Goal: Task Accomplishment & Management: Manage account settings

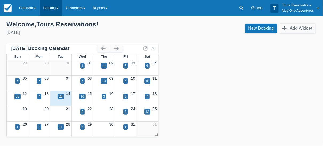
click at [50, 8] on link "Booking" at bounding box center [51, 8] width 23 height 16
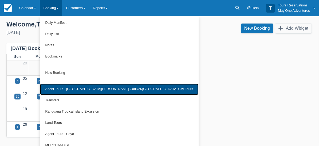
click at [83, 89] on link "Agent Tours - [GEOGRAPHIC_DATA][PERSON_NAME] Caulker/[GEOGRAPHIC_DATA] City Tou…" at bounding box center [119, 88] width 158 height 11
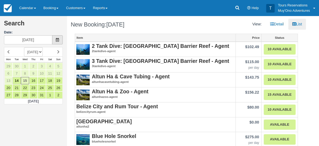
click at [57, 40] on icon at bounding box center [57, 40] width 4 height 4
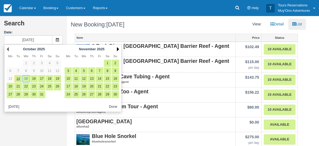
click at [118, 50] on link "Next" at bounding box center [118, 49] width 2 height 4
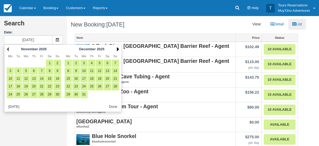
click at [117, 50] on link "Next" at bounding box center [118, 49] width 2 height 4
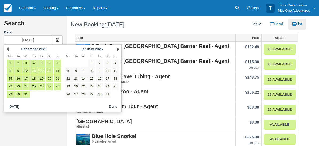
click at [116, 50] on div "Next January 2026" at bounding box center [92, 48] width 58 height 7
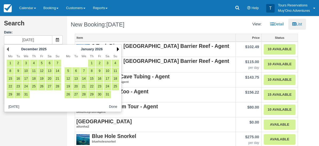
click at [118, 49] on link "Next" at bounding box center [118, 49] width 2 height 4
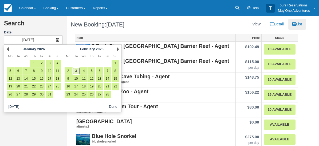
click at [75, 72] on link "3" at bounding box center [75, 70] width 7 height 7
type input "[DATE]"
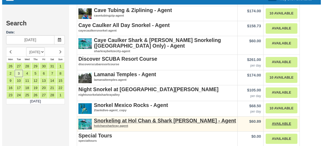
scroll to position [148, 0]
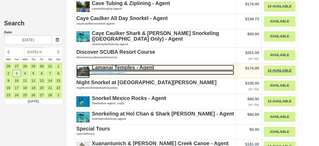
click at [123, 66] on strong "Lamanai Temples - Agent" at bounding box center [123, 67] width 62 height 6
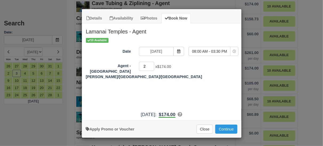
type input "2"
click at [152, 64] on input "2" at bounding box center [146, 66] width 15 height 9
click at [226, 129] on button "Continue" at bounding box center [226, 128] width 22 height 9
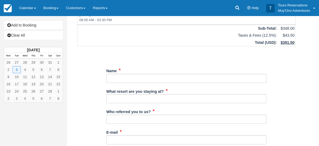
scroll to position [59, 0]
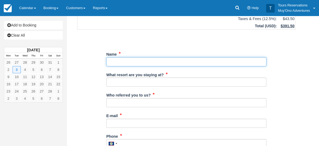
click at [128, 57] on input "Name" at bounding box center [186, 61] width 160 height 9
click at [140, 57] on input "Name" at bounding box center [186, 61] width 160 height 9
paste input "ROMAN/[PERSON_NAME]; [PERSON_NAME]/[PERSON_NAME]"
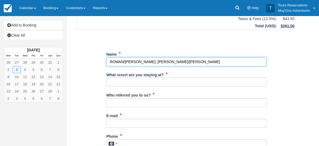
type input "ROMAN/[PERSON_NAME]; [PERSON_NAME]/[PERSON_NAME]"
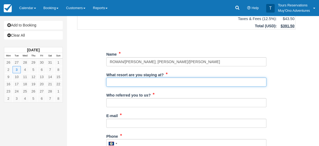
click at [138, 77] on input "What resort are you staying at?" at bounding box center [186, 81] width 160 height 9
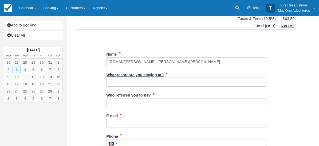
drag, startPoint x: 138, startPoint y: 76, endPoint x: 112, endPoint y: 69, distance: 26.7
click at [112, 70] on label "What resort are you staying at?" at bounding box center [134, 73] width 57 height 7
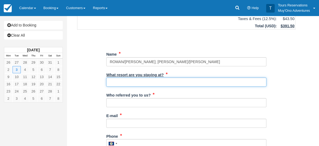
click at [112, 77] on input "What resort are you staying at?" at bounding box center [186, 81] width 160 height 9
click at [122, 77] on input "What resort are you staying at?" at bounding box center [186, 81] width 160 height 9
type input "t"
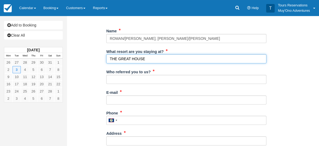
scroll to position [89, 0]
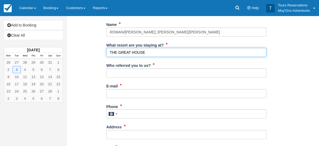
type input "THE GREAT HOUSE"
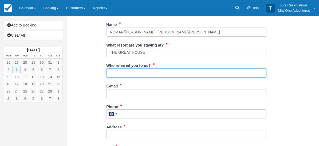
click at [115, 68] on input "Who referred you to us?" at bounding box center [186, 72] width 160 height 9
type input "Kelvin Ramnarace"
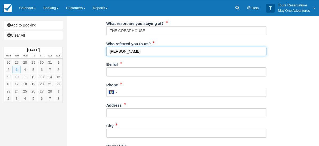
scroll to position [118, 0]
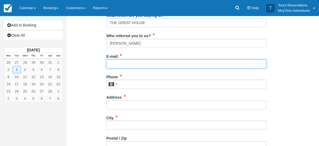
click at [125, 59] on input "E-mail" at bounding box center [186, 63] width 160 height 9
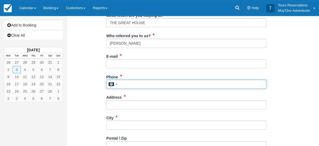
click at [139, 81] on input "Phone" at bounding box center [186, 83] width 160 height 9
type input "672-4741"
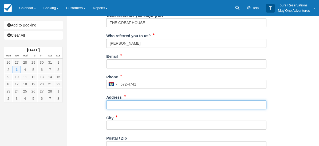
click at [129, 100] on input "Address" at bounding box center [186, 104] width 160 height 9
type input "54 Hummingbird Highway"
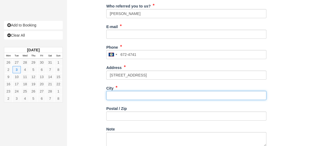
click at [125, 91] on input "City" at bounding box center [186, 95] width 160 height 9
type input "Belmopan"
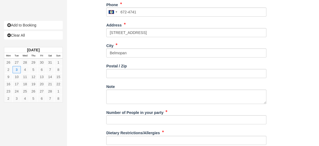
scroll to position [207, 0]
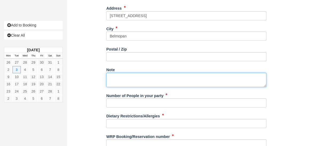
click at [126, 73] on textarea "Note" at bounding box center [186, 80] width 160 height 14
paste textarea "Tuesday, February 3, 2026 Tour:Lamanai & River Safari Wednesday, February 4, 20…"
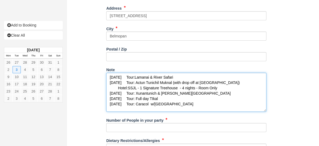
scroll to position [0, 0]
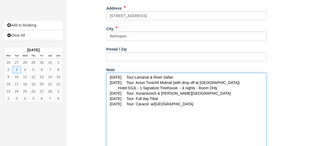
drag, startPoint x: 264, startPoint y: 78, endPoint x: 146, endPoint y: 113, distance: 122.5
drag, startPoint x: 160, startPoint y: 71, endPoint x: 178, endPoint y: 93, distance: 29.0
click at [160, 73] on textarea "Tuesday, February 3, 2026 Tour:Lamanai & River Safari Wednesday, February 4, 20…" at bounding box center [186, 121] width 160 height 96
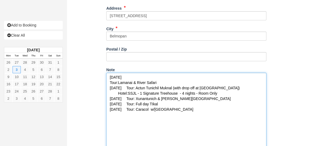
drag, startPoint x: 157, startPoint y: 75, endPoint x: 162, endPoint y: 78, distance: 5.0
click at [159, 75] on textarea "Tuesday, February 3, 2026 Tour:Lamanai & River Safari Wednesday, February 4, 20…" at bounding box center [186, 121] width 160 height 96
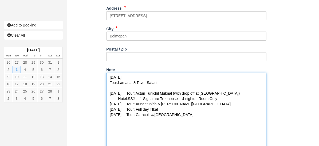
click at [168, 86] on textarea "Tuesday, February 3, 2026 Tour:Lamanai & River Safari Wednesday, February 4, 20…" at bounding box center [186, 121] width 160 height 96
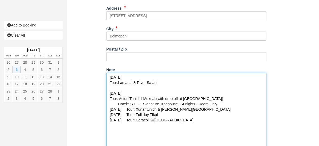
drag, startPoint x: 217, startPoint y: 98, endPoint x: 114, endPoint y: 105, distance: 104.0
click at [114, 100] on textarea "Tuesday, February 3, 2026 Tour:Lamanai & River Safari Wednesday, February 4, 20…" at bounding box center [186, 121] width 160 height 96
click at [159, 102] on textarea "Tuesday, February 3, 2026 Tour:Lamanai & River Safari Wednesday, February 4, 20…" at bounding box center [186, 121] width 160 height 96
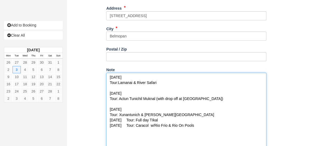
click at [110, 112] on textarea "Tuesday, February 3, 2026 Tour:Lamanai & River Safari Wednesday, February 4, 20…" at bounding box center [186, 121] width 160 height 96
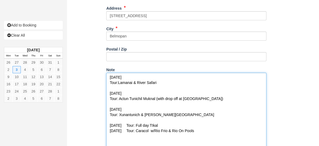
drag, startPoint x: 161, startPoint y: 119, endPoint x: 172, endPoint y: 126, distance: 12.2
click at [161, 119] on textarea "Tuesday, February 3, 2026 Tour:Lamanai & River Safari Wednesday, February 4, 20…" at bounding box center [186, 121] width 160 height 96
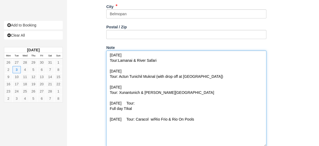
scroll to position [237, 0]
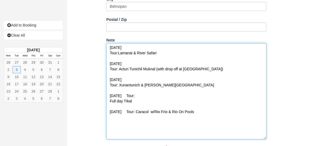
click at [160, 103] on textarea "Tuesday, February 3, 2026 Tour:Lamanai & River Safari Wednesday, February 4, 20…" at bounding box center [186, 91] width 160 height 96
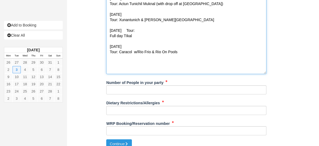
scroll to position [302, 0]
type textarea "Tuesday, February 3, 2026 Tour:Lamanai & River Safari Wednesday, February 4, 20…"
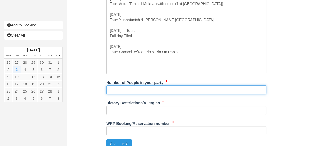
click at [141, 86] on input "Number of People in your party" at bounding box center [186, 89] width 160 height 9
type input "2"
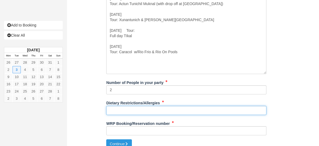
click at [129, 106] on input "Dietary Restrictions/Allergies" at bounding box center [186, 110] width 160 height 9
type input "NA"
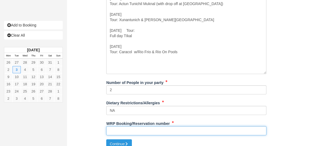
click at [145, 126] on input "WRP Booking/Reservation number" at bounding box center [186, 130] width 160 height 9
click at [134, 126] on input "WRP Booking/Reservation number" at bounding box center [186, 130] width 160 height 9
paste input "COSMIC TRAVEL - BZ260202CVF"
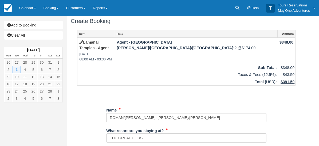
scroll to position [0, 0]
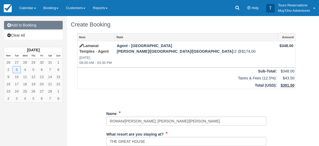
type input "COSMIC TRAVEL - BZ260202CVF"
drag, startPoint x: 32, startPoint y: 24, endPoint x: 39, endPoint y: 26, distance: 7.3
click at [32, 24] on link "Add to Booking" at bounding box center [33, 25] width 59 height 9
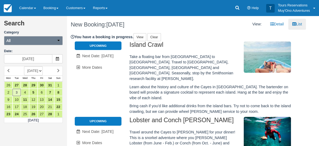
click at [58, 41] on icon "button" at bounding box center [59, 40] width 4 height 4
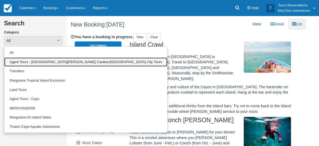
click at [54, 60] on link "Agent Tours - [GEOGRAPHIC_DATA][PERSON_NAME] Caulker/[GEOGRAPHIC_DATA] City Tou…" at bounding box center [85, 61] width 163 height 9
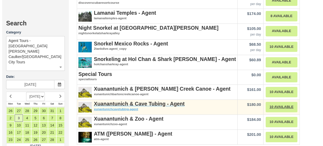
scroll to position [211, 0]
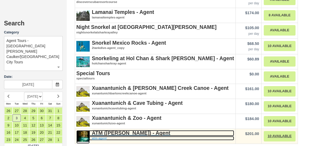
click at [111, 131] on strong "ATM (Actun Tunichil Muknal) - Agent" at bounding box center [131, 133] width 78 height 6
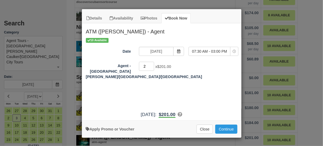
type input "2"
click at [151, 65] on input "2" at bounding box center [146, 66] width 15 height 9
click at [222, 128] on button "Continue" at bounding box center [226, 128] width 22 height 9
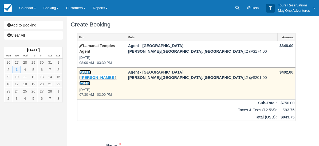
click at [109, 70] on link "ATM ([PERSON_NAME]) - Agent" at bounding box center [97, 77] width 37 height 15
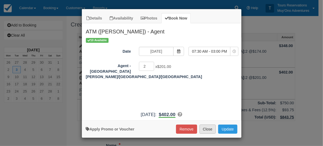
click at [207, 129] on button "Close" at bounding box center [208, 128] width 17 height 9
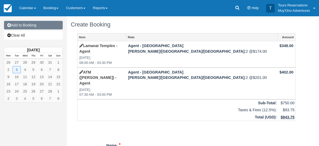
click at [33, 26] on link "Add to Booking" at bounding box center [33, 25] width 59 height 9
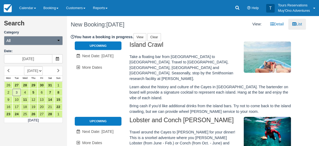
click at [31, 42] on button "All" at bounding box center [33, 40] width 59 height 9
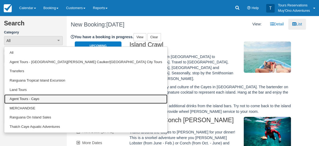
click at [39, 100] on link "Agent Tours - Cayo" at bounding box center [85, 98] width 163 height 9
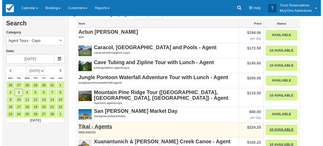
scroll to position [32, 0]
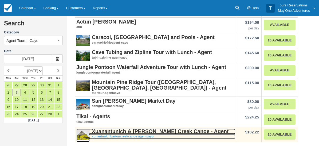
click at [144, 130] on strong "Xuanantunich & [PERSON_NAME] Creek Canoe - Agent" at bounding box center [160, 131] width 137 height 6
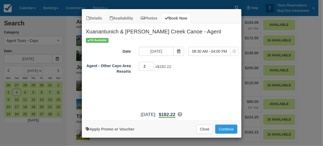
type input "2"
click at [151, 64] on input "2" at bounding box center [146, 66] width 15 height 9
click at [179, 50] on icon "Item Modal" at bounding box center [179, 51] width 4 height 4
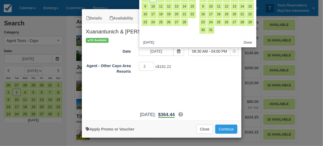
click at [185, 81] on div "10 Available Date 02/03/26 Time Selector 08:30 AM - 04:00 PM 08:30 AM - 04:00 P…" at bounding box center [162, 72] width 160 height 71
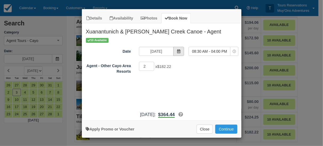
click at [180, 51] on icon "Item Modal" at bounding box center [179, 51] width 4 height 4
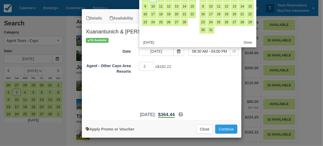
click at [198, 66] on div "2 x $182.22" at bounding box center [181, 67] width 93 height 10
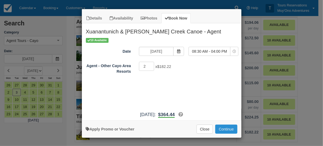
click at [226, 128] on button "Continue" at bounding box center [226, 128] width 22 height 9
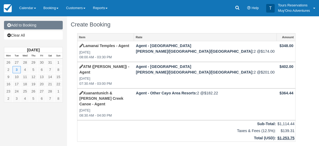
click at [23, 25] on link "Add to Booking" at bounding box center [33, 25] width 59 height 9
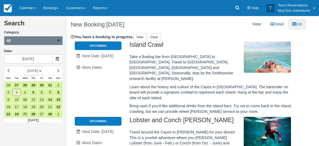
click at [60, 39] on button "All" at bounding box center [33, 40] width 59 height 9
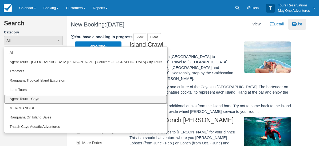
click at [53, 100] on link "Agent Tours - Cayo" at bounding box center [85, 98] width 163 height 9
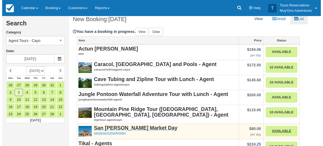
scroll to position [32, 0]
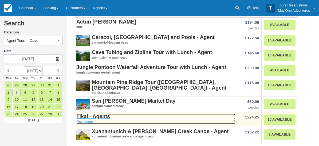
click at [98, 114] on strong "Tikal - Agents" at bounding box center [93, 116] width 34 height 6
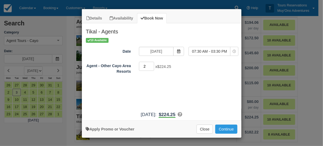
type input "2"
click at [153, 64] on input "2" at bounding box center [146, 66] width 15 height 9
click at [224, 128] on button "Continue" at bounding box center [226, 128] width 22 height 9
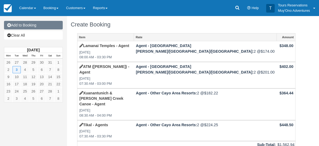
click at [24, 23] on link "Add to Booking" at bounding box center [33, 25] width 59 height 9
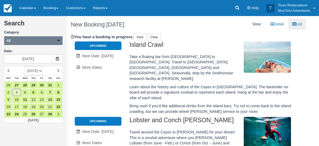
click at [39, 40] on button "All" at bounding box center [33, 40] width 59 height 9
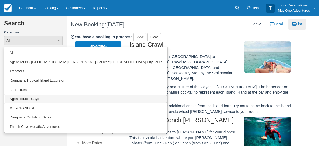
click at [38, 98] on link "Agent Tours - Cayo" at bounding box center [85, 98] width 163 height 9
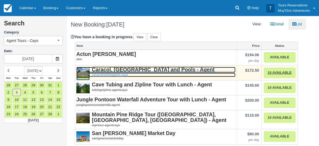
click at [148, 70] on strong "Caracol, [GEOGRAPHIC_DATA] and Pools - Agent" at bounding box center [153, 69] width 123 height 6
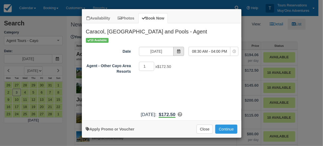
click at [178, 47] on span "Item Modal" at bounding box center [178, 51] width 11 height 9
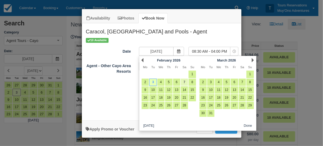
click at [185, 82] on link "7" at bounding box center [184, 81] width 7 height 7
type input "02/07/26"
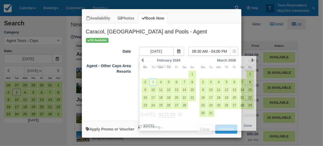
select select "0"
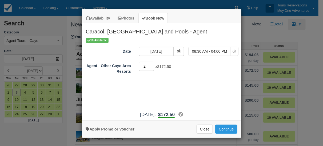
type input "2"
click at [152, 64] on input "2" at bounding box center [146, 66] width 15 height 9
click at [225, 129] on button "Continue" at bounding box center [226, 128] width 22 height 9
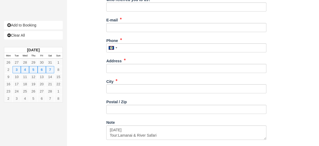
scroll to position [303, 0]
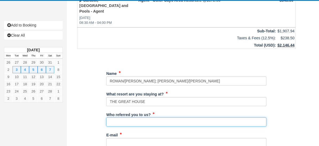
scroll to position [175, 0]
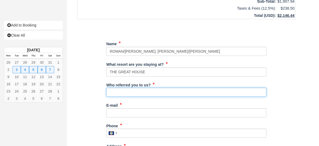
click at [146, 87] on input "Who referred you to us?" at bounding box center [186, 91] width 160 height 9
type input "Kelvin Ramnarace"
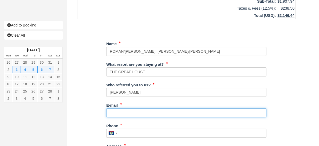
click at [129, 108] on input "E-mail" at bounding box center [186, 112] width 160 height 9
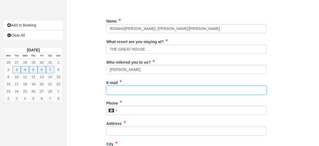
scroll to position [204, 0]
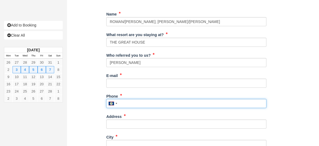
click at [131, 99] on input "Phone" at bounding box center [186, 103] width 160 height 9
drag, startPoint x: 135, startPoint y: 70, endPoint x: 125, endPoint y: 78, distance: 13.1
click at [125, 99] on input "Phone" at bounding box center [186, 103] width 160 height 9
type input "672-4741"
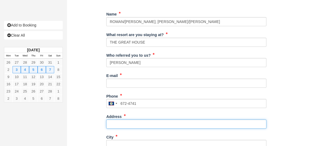
click at [136, 119] on input "Address" at bounding box center [186, 123] width 160 height 9
type input "[STREET_ADDRESS]"
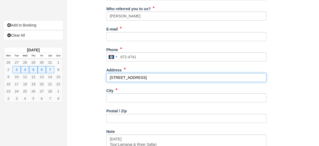
scroll to position [264, 0]
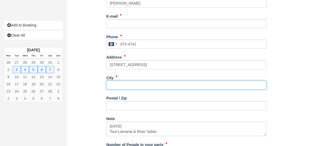
click at [137, 80] on input "City" at bounding box center [186, 84] width 160 height 9
type input "Belmopan"
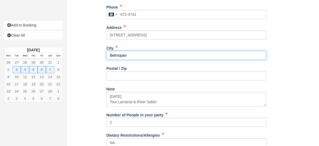
scroll to position [303, 0]
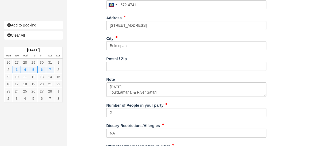
type input "[PHONE_NUMBER]"
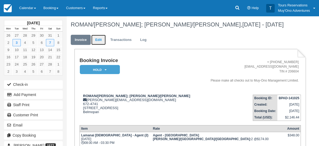
drag, startPoint x: 97, startPoint y: 38, endPoint x: 100, endPoint y: 42, distance: 4.7
click at [97, 38] on link "Edit" at bounding box center [98, 40] width 14 height 10
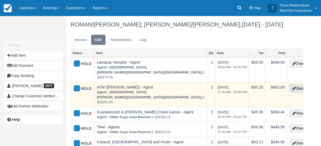
click at [290, 84] on button "Change" at bounding box center [300, 88] width 20 height 8
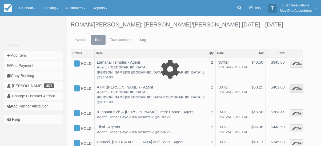
type input "402.00"
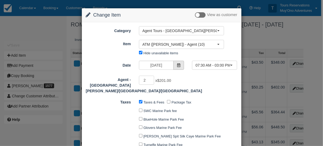
click at [177, 66] on icon at bounding box center [179, 65] width 4 height 4
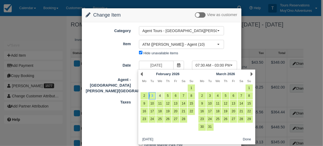
click at [159, 96] on link "4" at bounding box center [159, 95] width 7 height 7
type input "02/04/26"
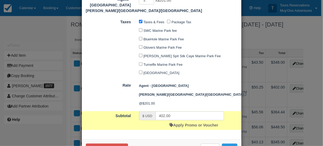
scroll to position [81, 0]
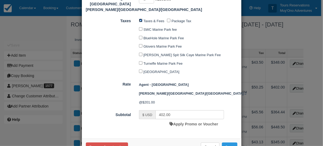
drag, startPoint x: 139, startPoint y: 20, endPoint x: 141, endPoint y: 33, distance: 13.2
click at [139, 20] on input "Taxes & Fees" at bounding box center [140, 20] width 3 height 3
checkbox input "false"
drag, startPoint x: 176, startPoint y: 97, endPoint x: 138, endPoint y: 95, distance: 38.2
click at [139, 110] on div "$ USD 402.00" at bounding box center [181, 114] width 85 height 9
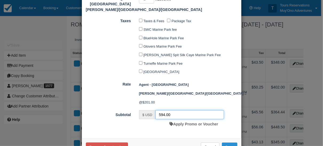
type input "594.00"
click at [223, 142] on button "Save" at bounding box center [229, 146] width 15 height 9
checkbox input "false"
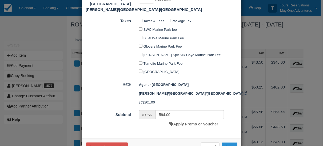
checkbox input "false"
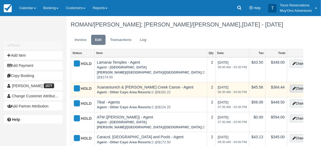
click at [294, 84] on button "Change" at bounding box center [300, 88] width 20 height 8
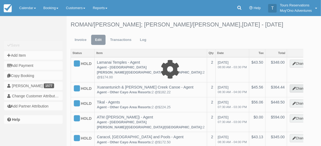
select select "62"
type input "364.44"
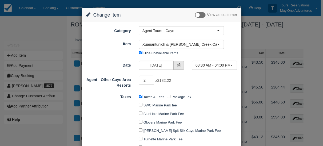
click at [180, 65] on span at bounding box center [178, 65] width 11 height 9
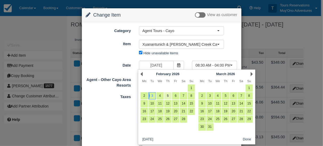
drag, startPoint x: 169, startPoint y: 97, endPoint x: 166, endPoint y: 96, distance: 3.0
click at [167, 97] on link "5" at bounding box center [167, 95] width 7 height 7
type input "02/05/26"
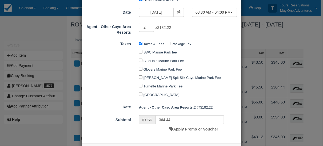
scroll to position [46, 0]
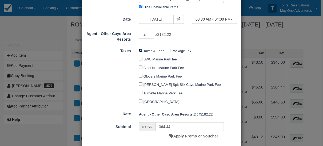
click at [139, 49] on input "Taxes & Fees" at bounding box center [140, 50] width 3 height 3
checkbox input "false"
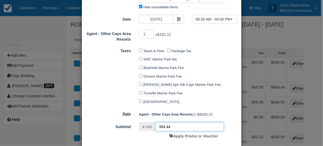
drag, startPoint x: 181, startPoint y: 130, endPoint x: 130, endPoint y: 111, distance: 54.6
click at [128, 114] on form "Category Agent Tours - Cayo Agent Tours - San Pedro/Caye Caulker/Belize City To…" at bounding box center [162, 60] width 152 height 161
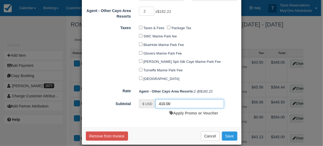
scroll to position [75, 0]
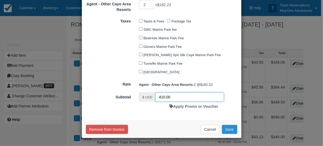
type input "410.00"
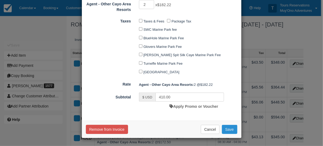
click at [228, 130] on button "Save" at bounding box center [229, 129] width 15 height 9
checkbox input "false"
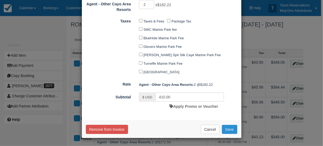
checkbox input "false"
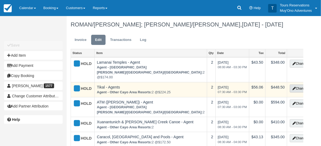
drag, startPoint x: 296, startPoint y: 79, endPoint x: 289, endPoint y: 80, distance: 7.5
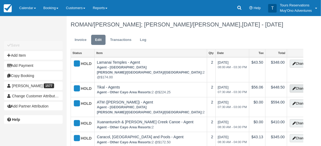
click at [296, 84] on button "Change" at bounding box center [300, 88] width 20 height 8
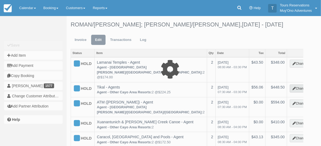
select select "62"
type input "448.50"
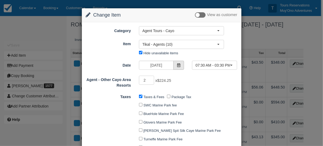
click at [178, 65] on icon at bounding box center [179, 65] width 4 height 4
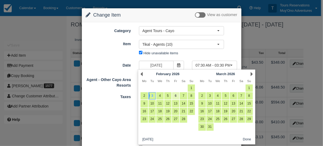
click at [177, 95] on link "6" at bounding box center [175, 95] width 7 height 7
type input "02/06/26"
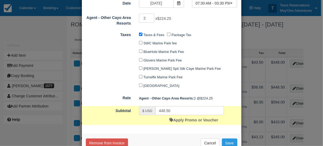
scroll to position [75, 0]
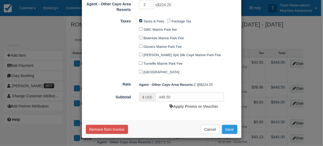
drag, startPoint x: 139, startPoint y: 19, endPoint x: 151, endPoint y: 58, distance: 40.7
click at [139, 20] on input "Taxes & Fees" at bounding box center [140, 20] width 3 height 3
checkbox input "false"
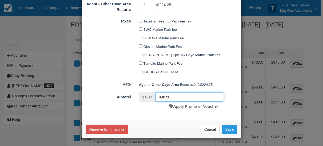
drag, startPoint x: 178, startPoint y: 97, endPoint x: 144, endPoint y: 94, distance: 33.7
click at [144, 94] on div "$ USD 448.50" at bounding box center [181, 96] width 85 height 9
type input "504.56"
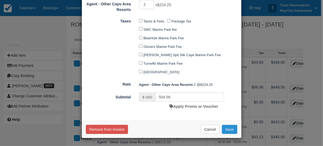
click at [229, 130] on button "Save" at bounding box center [229, 129] width 15 height 9
checkbox input "false"
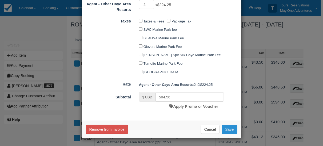
checkbox input "false"
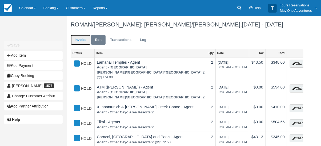
click at [77, 39] on link "Invoice" at bounding box center [81, 40] width 20 height 10
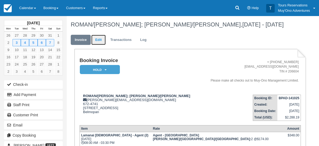
click at [101, 41] on link "Edit" at bounding box center [98, 40] width 14 height 10
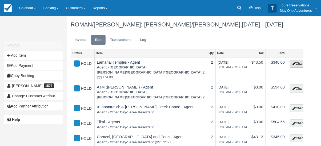
drag, startPoint x: 288, startPoint y: 63, endPoint x: 281, endPoint y: 67, distance: 8.2
click at [290, 63] on button "Change" at bounding box center [300, 63] width 20 height 8
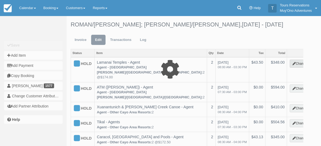
type input "348.00"
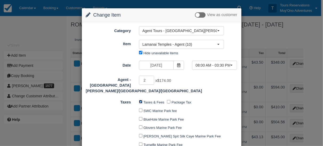
click at [140, 100] on input "Taxes & Fees" at bounding box center [140, 101] width 3 height 3
checkbox input "false"
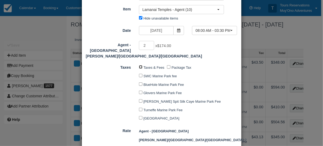
scroll to position [81, 0]
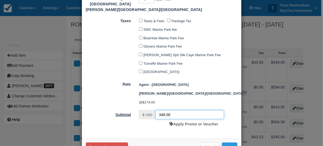
drag, startPoint x: 172, startPoint y: 99, endPoint x: 125, endPoint y: 93, distance: 47.1
click at [124, 110] on div "Subtotal $ USD 348.00 Apply Promo or Voucher" at bounding box center [162, 119] width 160 height 19
type input "391.00"
drag, startPoint x: 234, startPoint y: 128, endPoint x: 233, endPoint y: 131, distance: 3.1
click at [233, 142] on button "Save" at bounding box center [229, 146] width 15 height 9
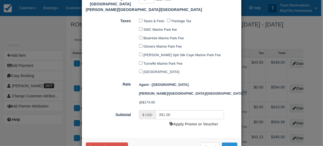
checkbox input "false"
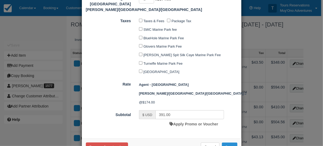
checkbox input "false"
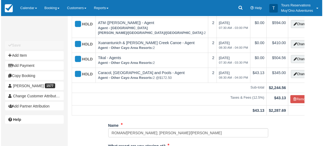
scroll to position [30, 0]
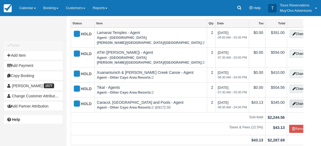
click at [292, 99] on button "Change" at bounding box center [300, 103] width 20 height 8
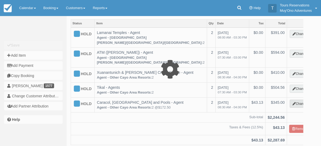
select select "62"
type input "345.00"
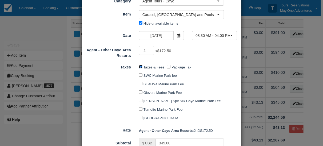
drag, startPoint x: 139, startPoint y: 64, endPoint x: 141, endPoint y: 68, distance: 4.8
click at [139, 65] on input "Taxes & Fees" at bounding box center [140, 66] width 3 height 3
checkbox input "false"
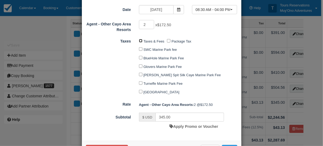
scroll to position [75, 0]
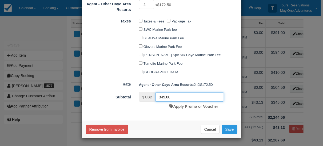
drag, startPoint x: 156, startPoint y: 95, endPoint x: 137, endPoint y: 83, distance: 22.4
click at [136, 84] on form "Category Agent Tours - Cayo Agent Tours - San Pedro/Caye Caulker/Belize City To…" at bounding box center [162, 31] width 152 height 161
type input "388.12"
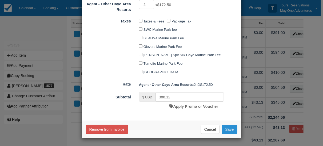
click at [234, 130] on button "Save" at bounding box center [229, 129] width 15 height 9
checkbox input "false"
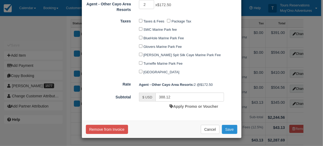
checkbox input "false"
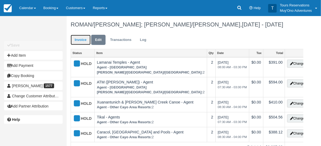
click at [82, 38] on link "Invoice" at bounding box center [81, 40] width 20 height 10
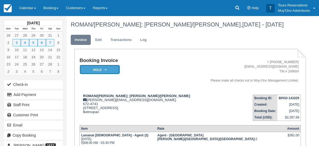
click at [99, 72] on em "HOLD" at bounding box center [100, 69] width 40 height 9
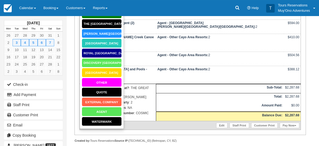
scroll to position [139, 0]
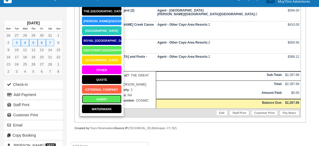
click at [99, 101] on link "AGENT" at bounding box center [102, 98] width 40 height 9
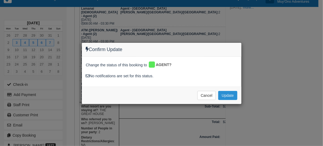
click at [226, 98] on button "Update" at bounding box center [227, 95] width 19 height 9
